Goal: Find specific page/section: Find specific page/section

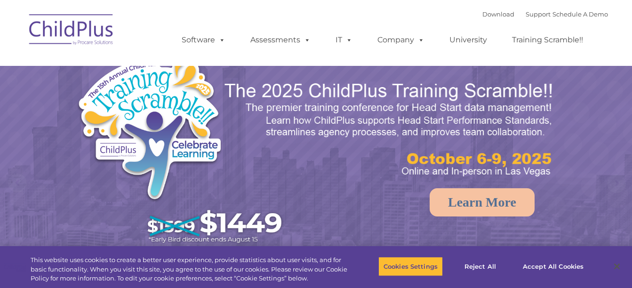
select select "MEDIUM"
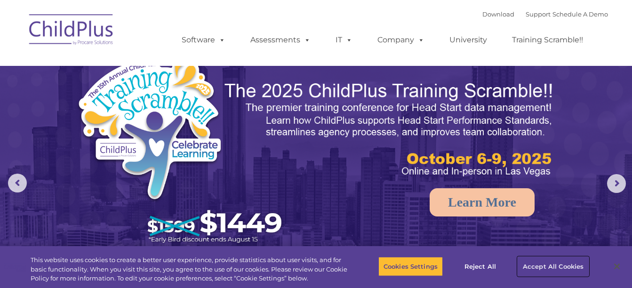
click at [552, 268] on button "Accept All Cookies" at bounding box center [553, 267] width 71 height 20
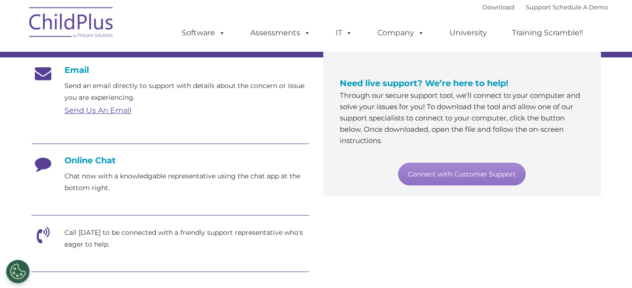
scroll to position [148, 0]
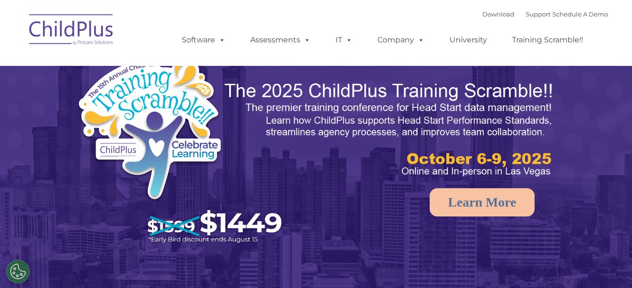
select select "MEDIUM"
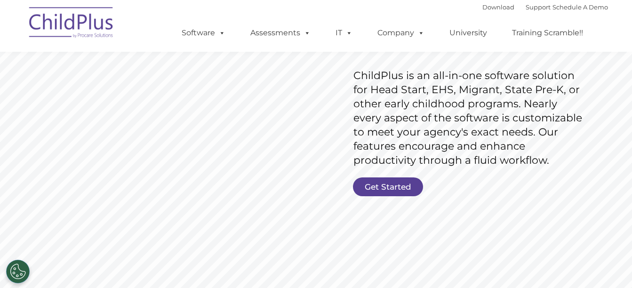
scroll to position [141, 0]
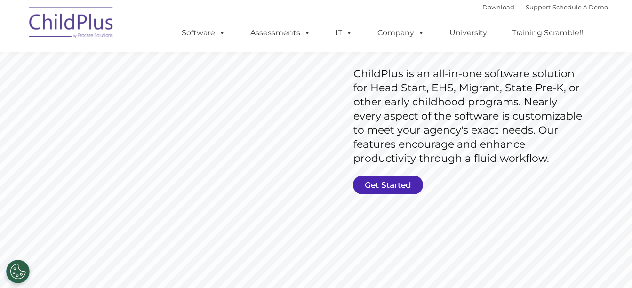
click at [368, 186] on link "Get Started" at bounding box center [388, 185] width 70 height 19
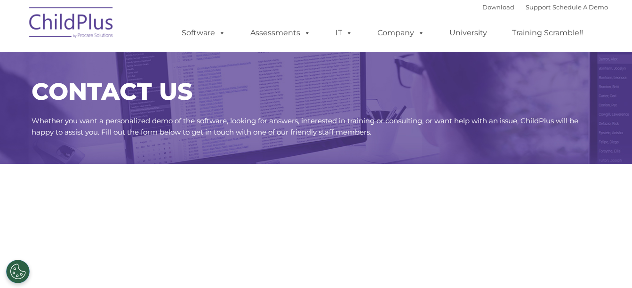
select select "MEDIUM"
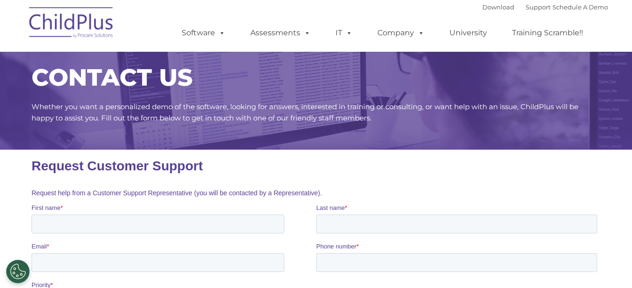
scroll to position [8, 0]
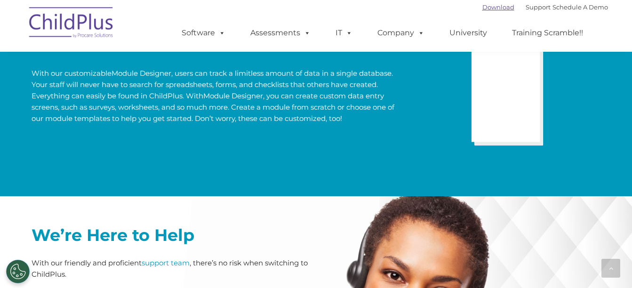
scroll to position [1942, 0]
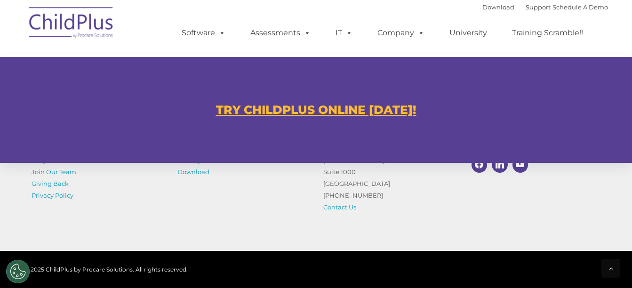
scroll to position [559, 0]
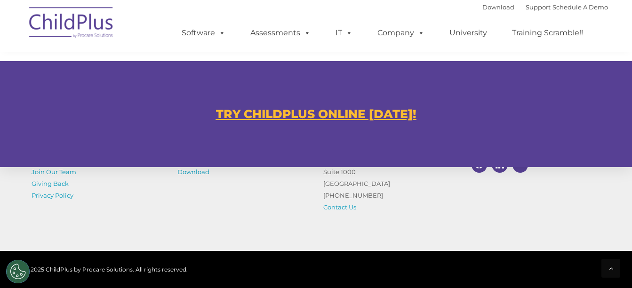
click at [293, 113] on u "TRY CHILDPLUS ONLINE [DATE]!" at bounding box center [316, 114] width 201 height 14
